Goal: Transaction & Acquisition: Subscribe to service/newsletter

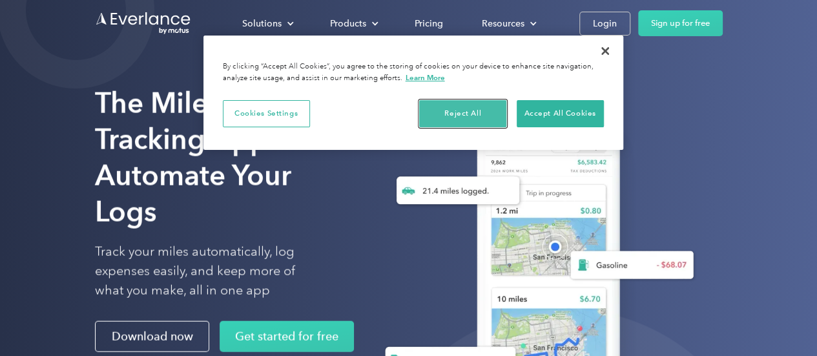
click at [461, 112] on button "Reject All" at bounding box center [462, 113] width 87 height 27
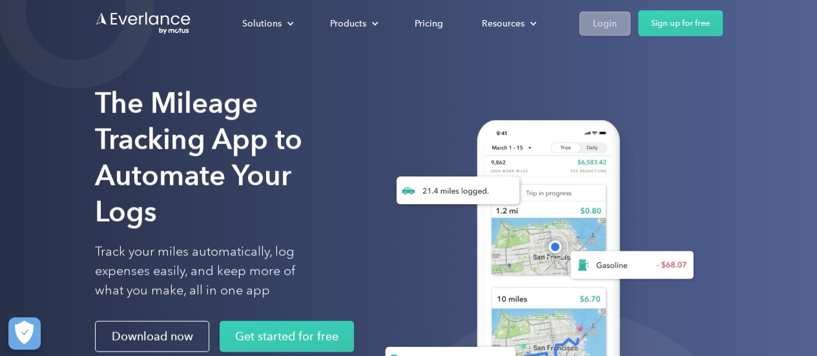
click at [595, 19] on div "Login" at bounding box center [605, 24] width 24 height 16
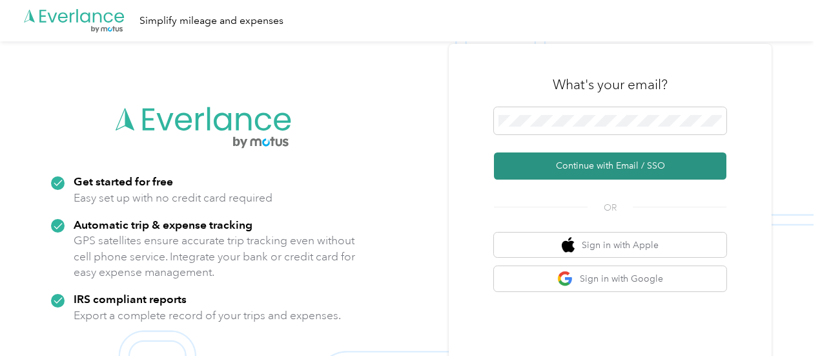
click at [610, 168] on button "Continue with Email / SSO" at bounding box center [610, 165] width 233 height 27
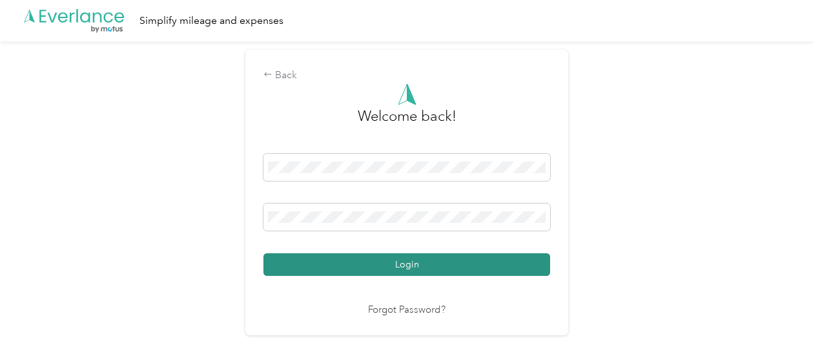
click at [393, 266] on button "Login" at bounding box center [407, 264] width 287 height 23
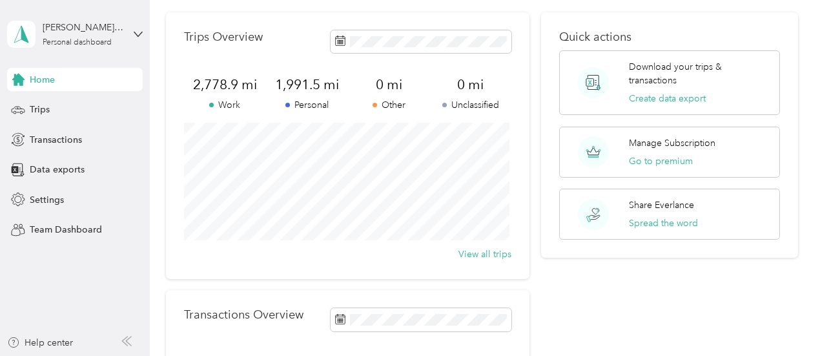
scroll to position [65, 0]
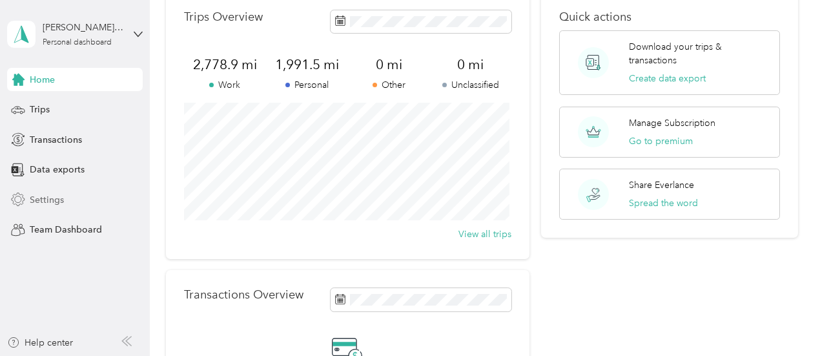
click at [39, 200] on span "Settings" at bounding box center [47, 200] width 34 height 14
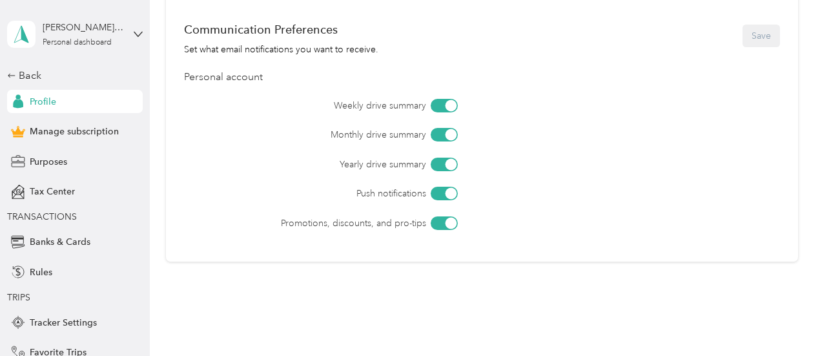
scroll to position [634, 0]
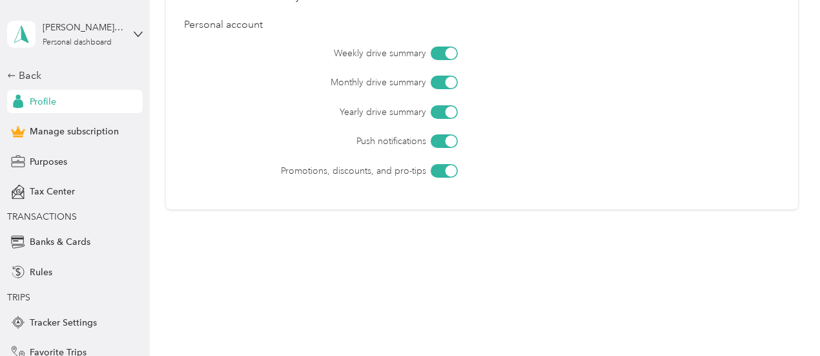
click at [447, 169] on div at bounding box center [452, 171] width 12 height 12
click at [438, 175] on div at bounding box center [438, 171] width 12 height 12
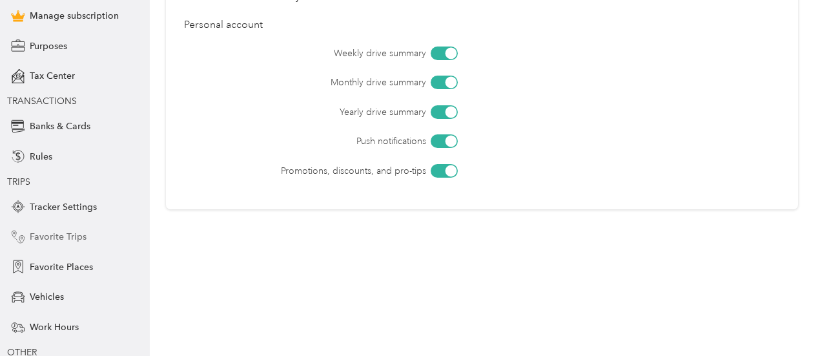
scroll to position [51, 0]
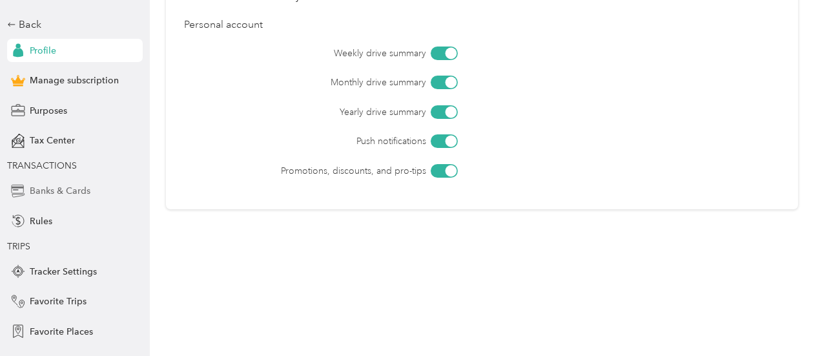
click at [63, 189] on span "Banks & Cards" at bounding box center [60, 191] width 61 height 14
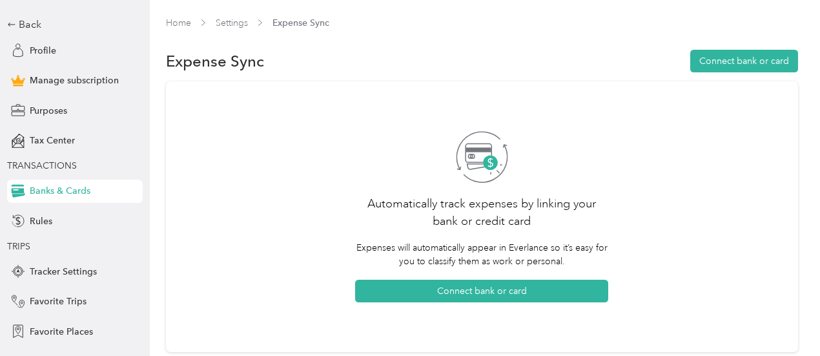
click at [758, 55] on button "Connect bank or card" at bounding box center [745, 61] width 108 height 23
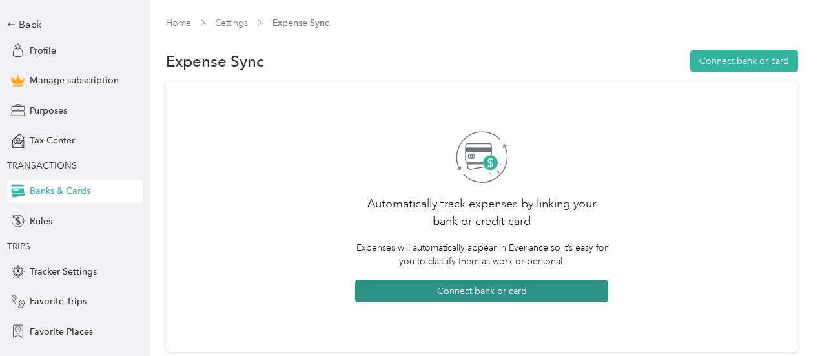
click at [461, 301] on button "Connect bank or card" at bounding box center [481, 291] width 253 height 23
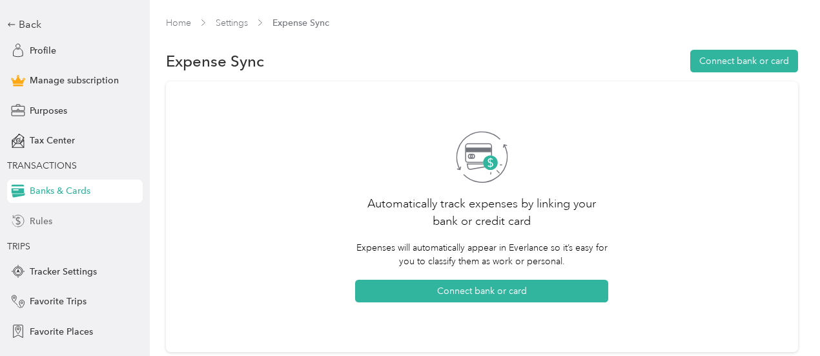
click at [30, 219] on span "Rules" at bounding box center [41, 221] width 23 height 14
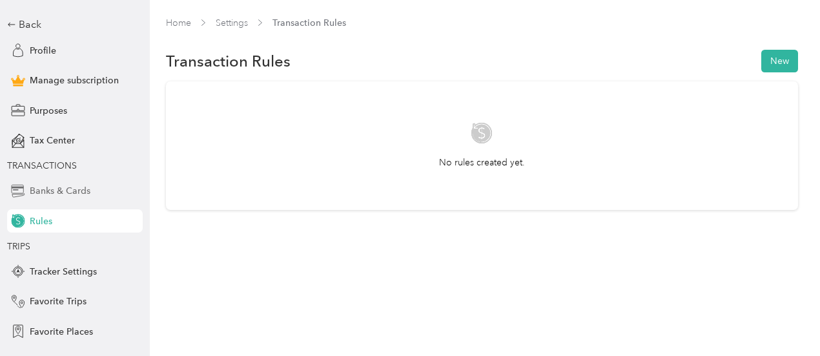
click at [50, 191] on span "Banks & Cards" at bounding box center [60, 191] width 61 height 14
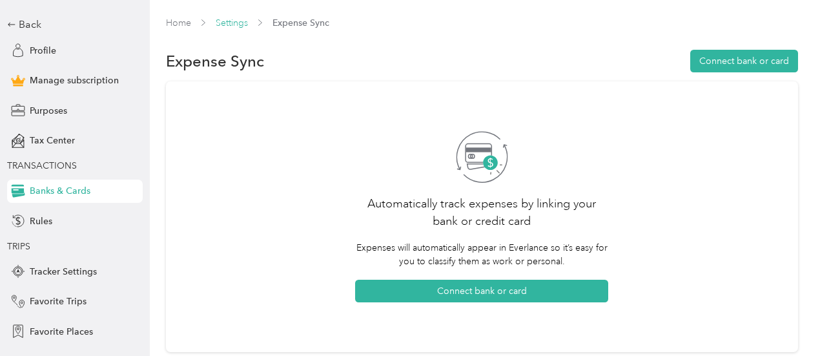
click at [227, 24] on link "Settings" at bounding box center [232, 22] width 32 height 11
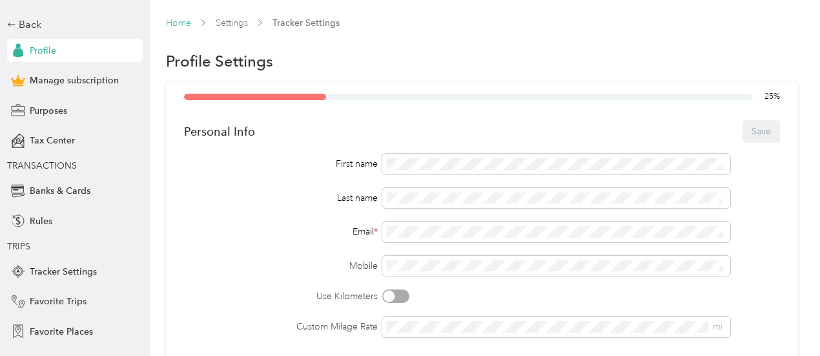
click at [177, 24] on link "Home" at bounding box center [178, 22] width 25 height 11
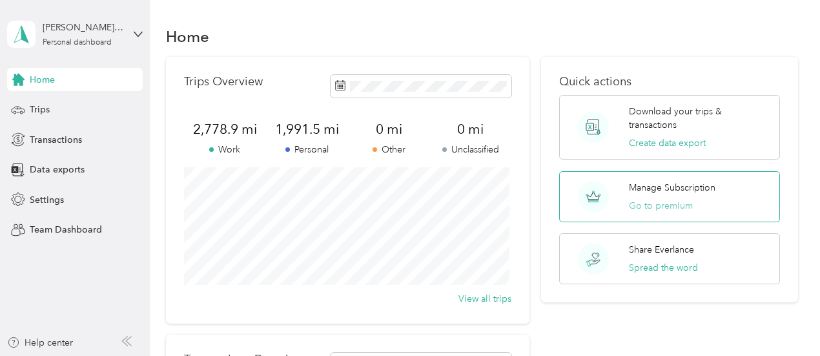
click at [656, 208] on button "Go to premium" at bounding box center [661, 206] width 64 height 14
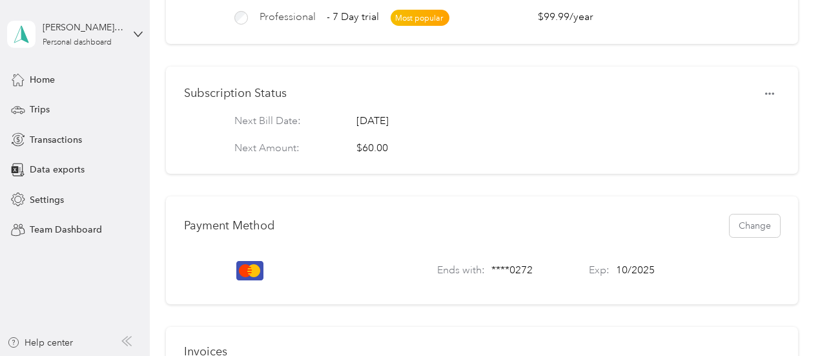
scroll to position [323, 0]
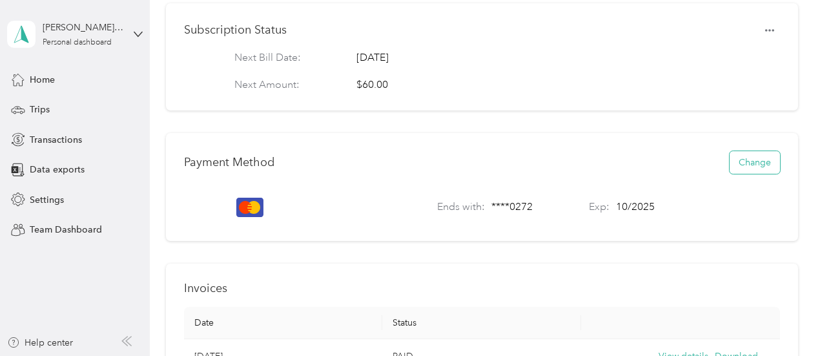
click at [756, 170] on button "Change" at bounding box center [755, 162] width 50 height 23
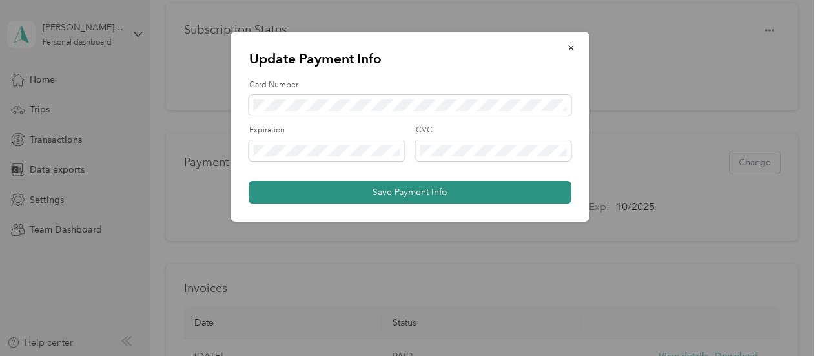
click at [400, 193] on button "Save Payment Info" at bounding box center [410, 192] width 322 height 23
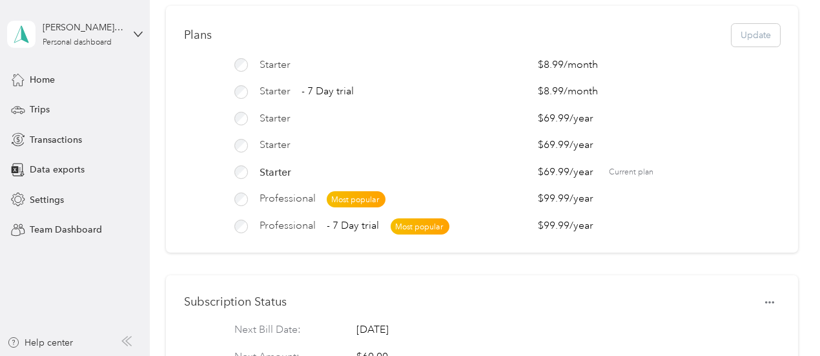
scroll to position [0, 0]
